Goal: Navigation & Orientation: Find specific page/section

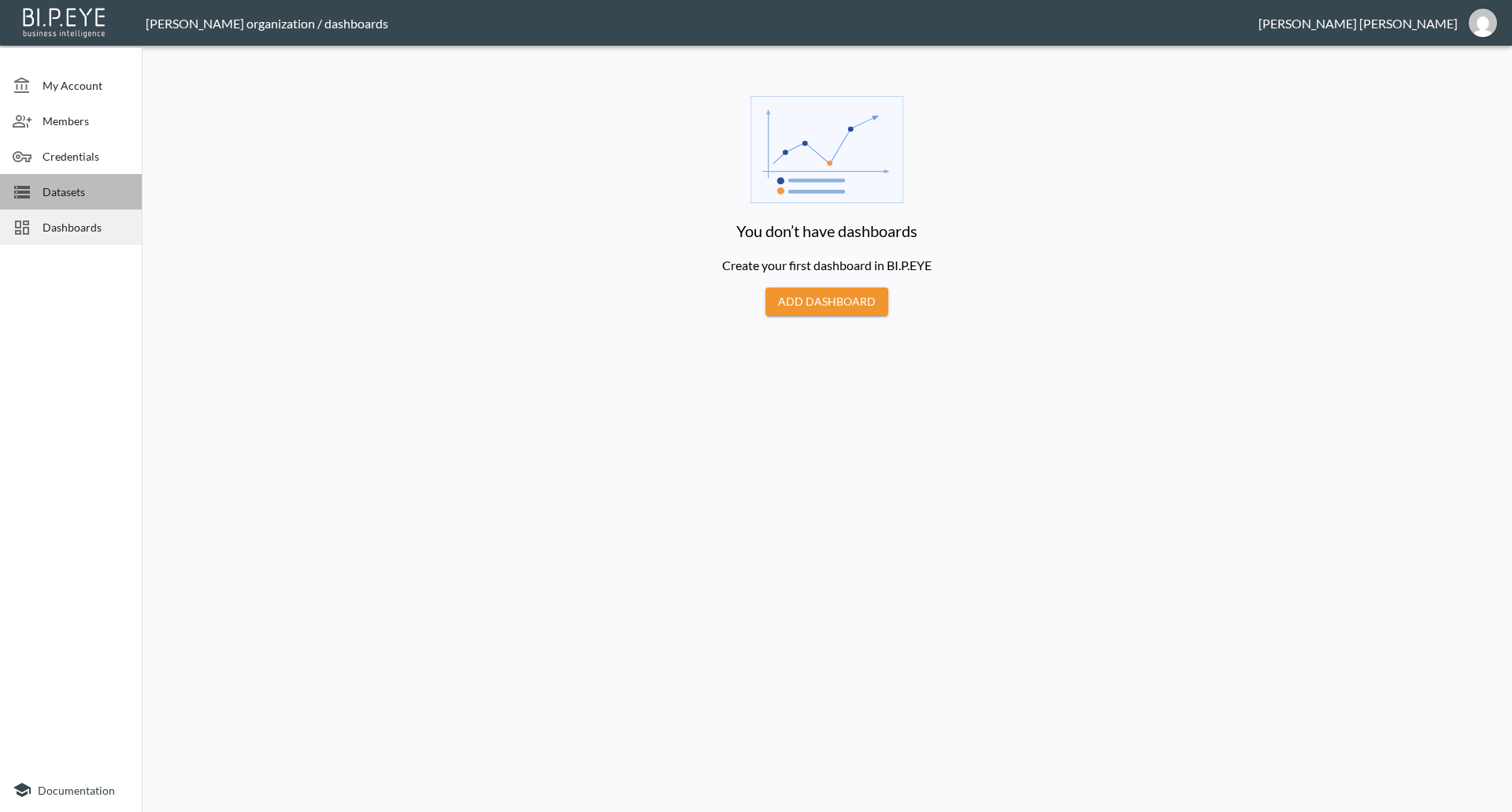
click at [52, 185] on span "Datasets" at bounding box center [86, 191] width 87 height 17
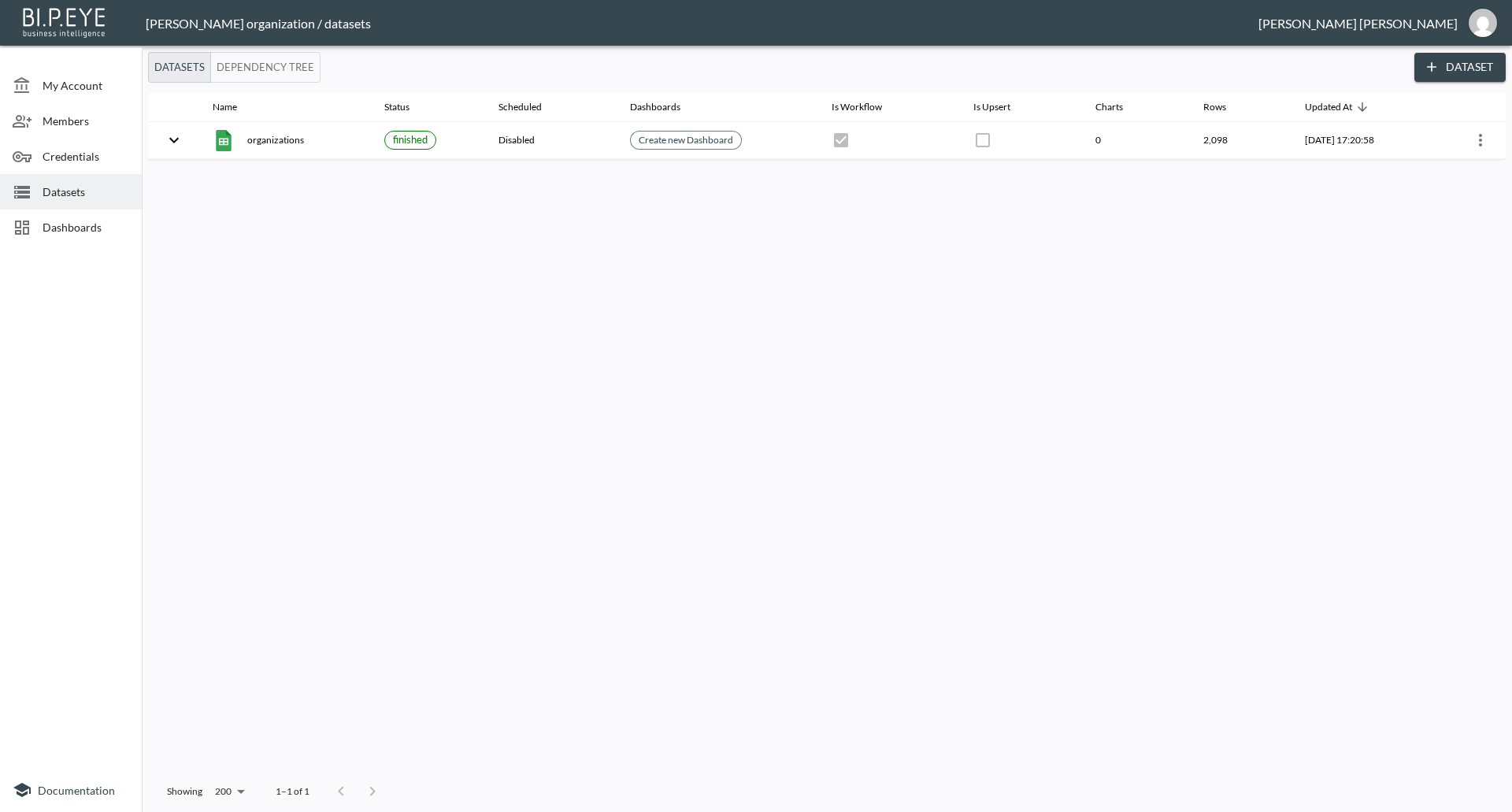
click at [59, 170] on div "Credentials" at bounding box center [71, 156] width 141 height 36
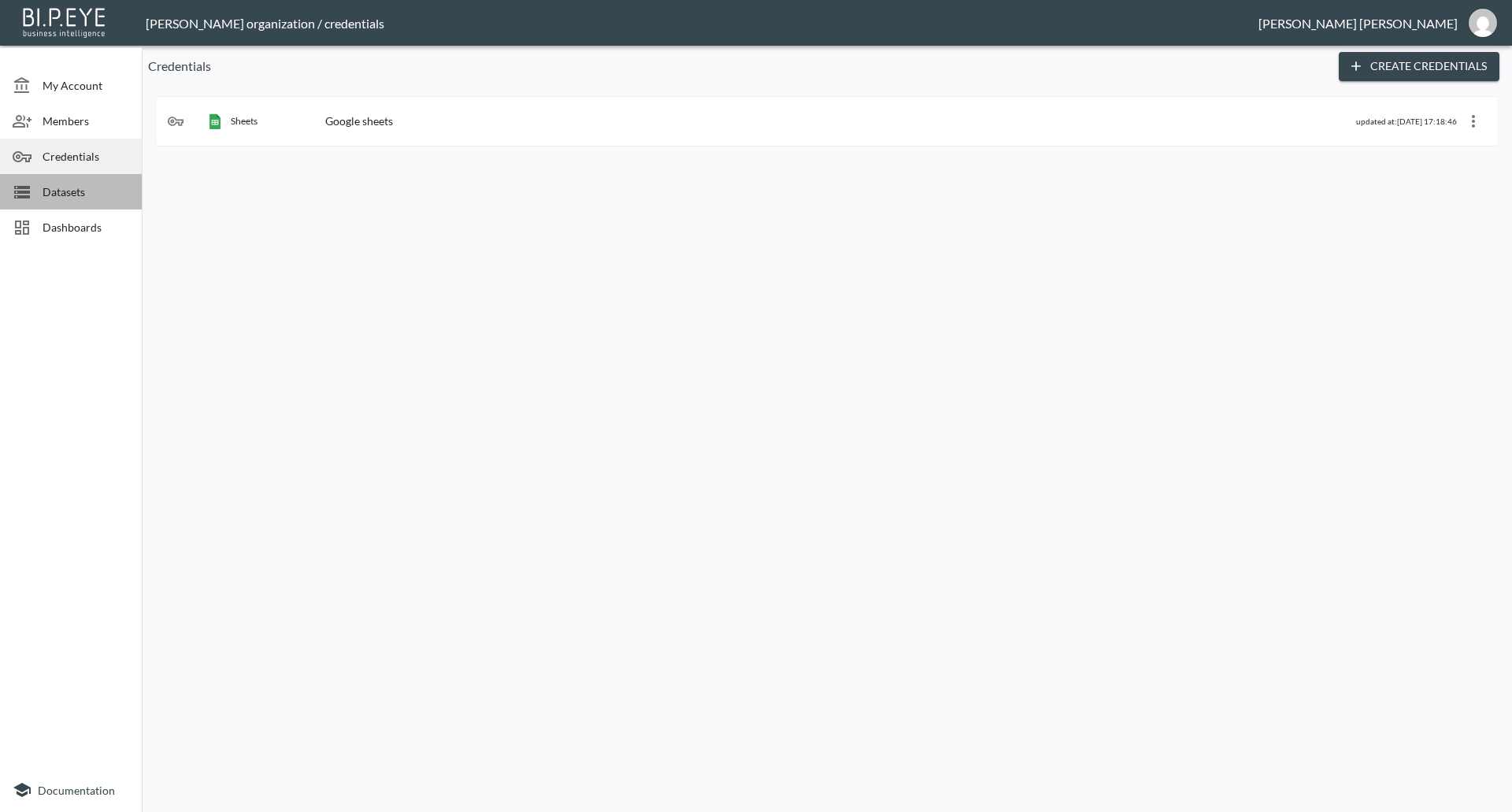
click at [66, 192] on span "Datasets" at bounding box center [86, 191] width 87 height 17
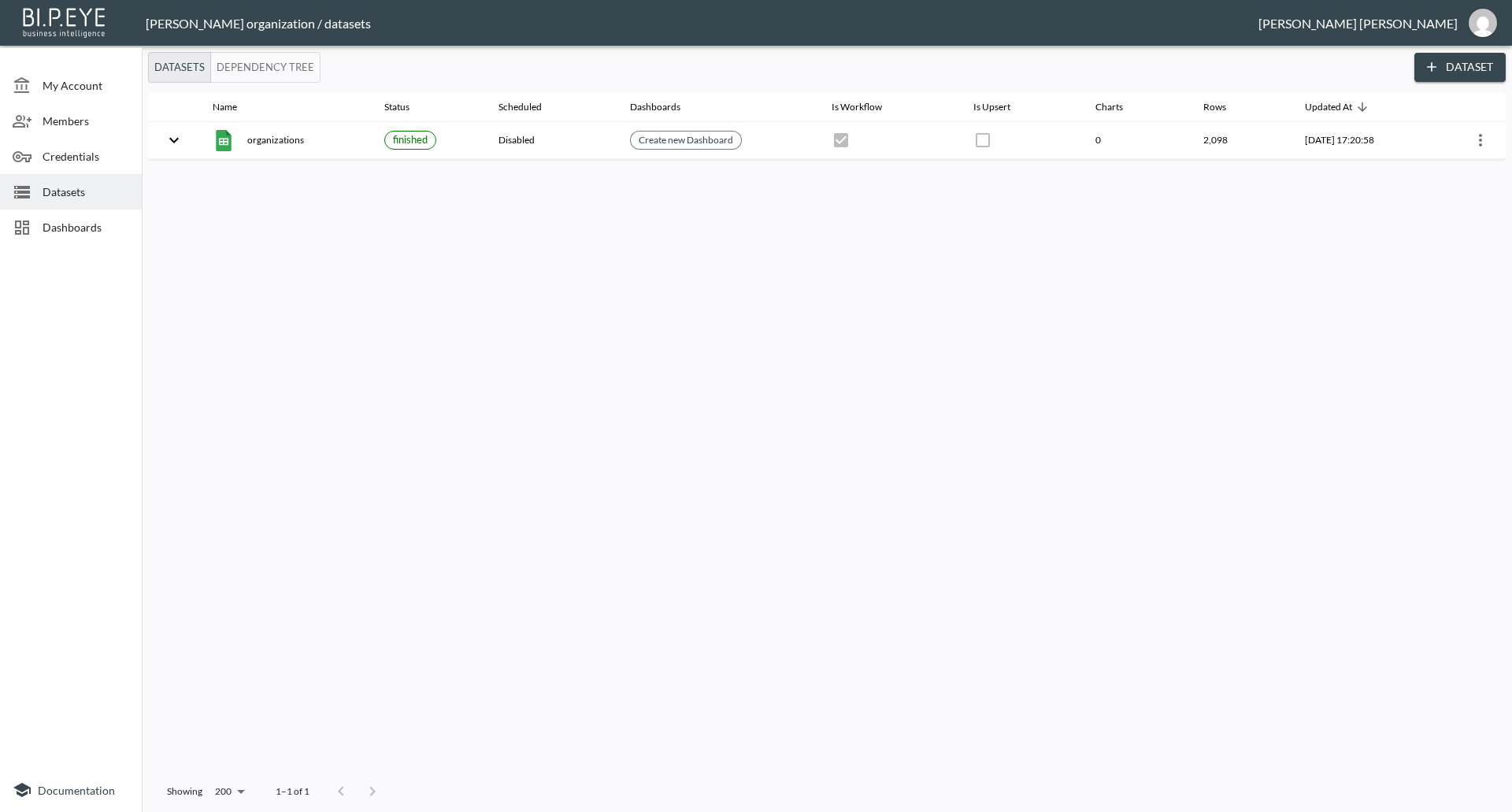
click at [36, 78] on div at bounding box center [28, 86] width 30 height 19
